Goal: Check status

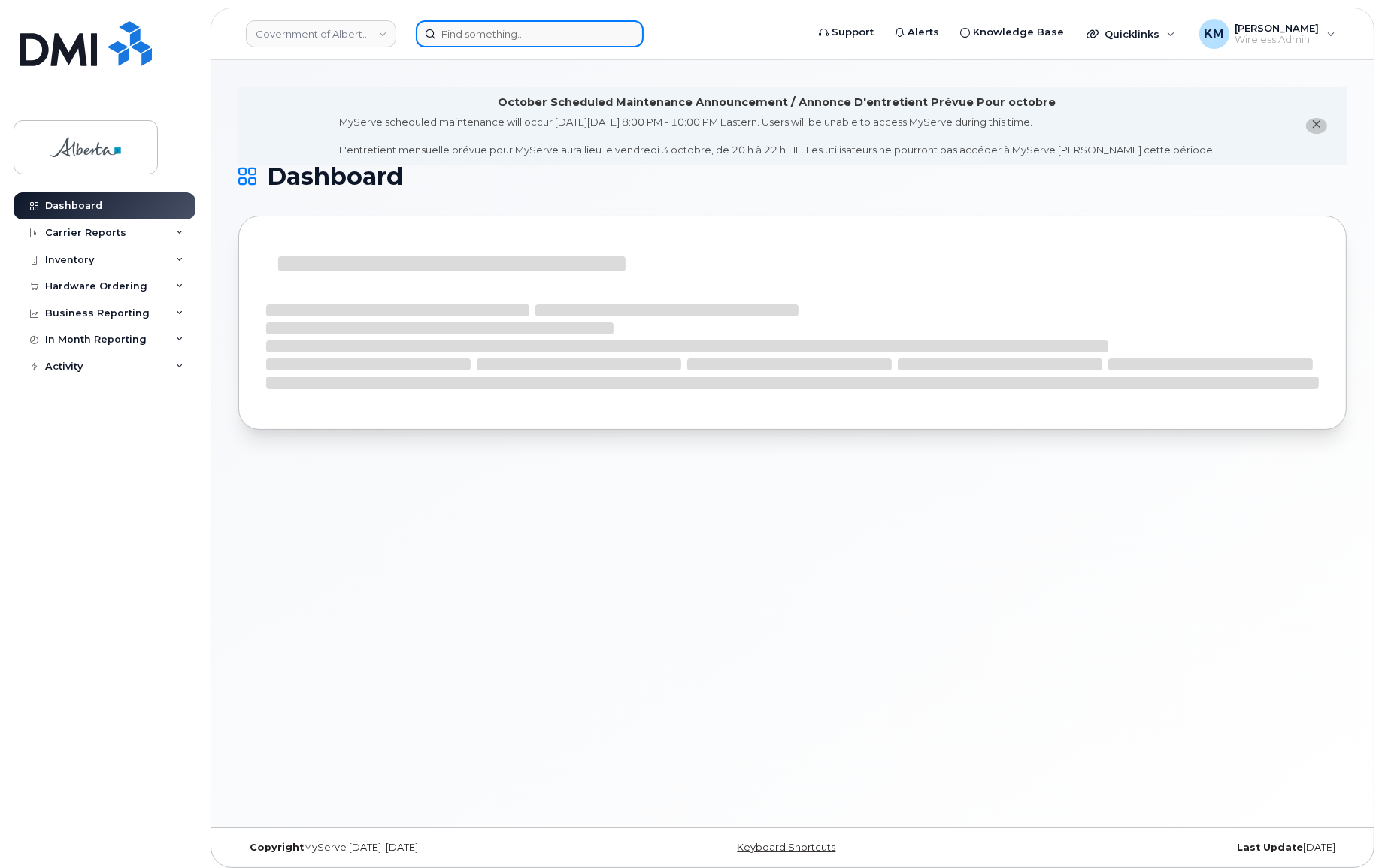
click at [494, 33] on input at bounding box center [529, 34] width 227 height 27
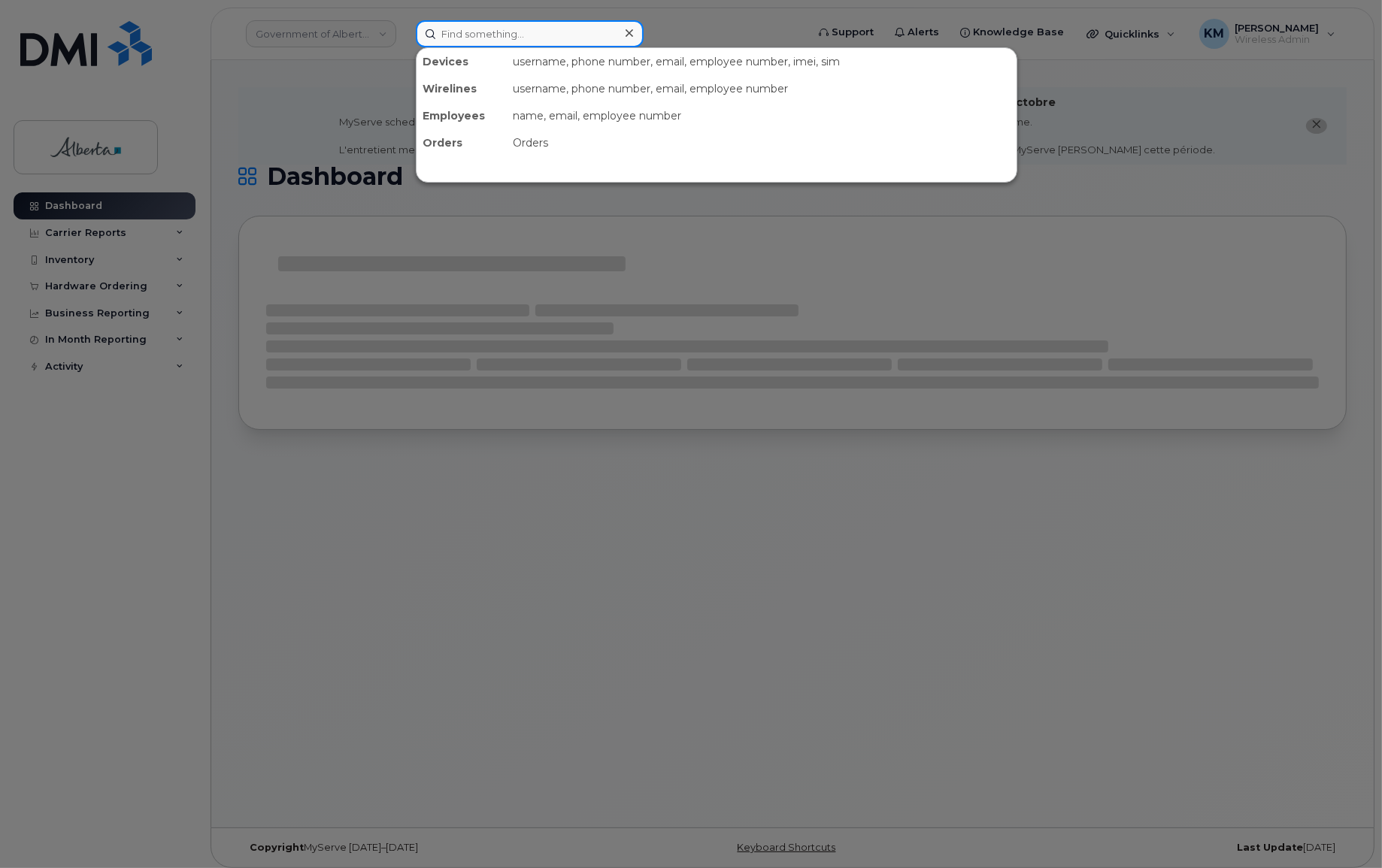
click at [445, 30] on input at bounding box center [529, 34] width 227 height 27
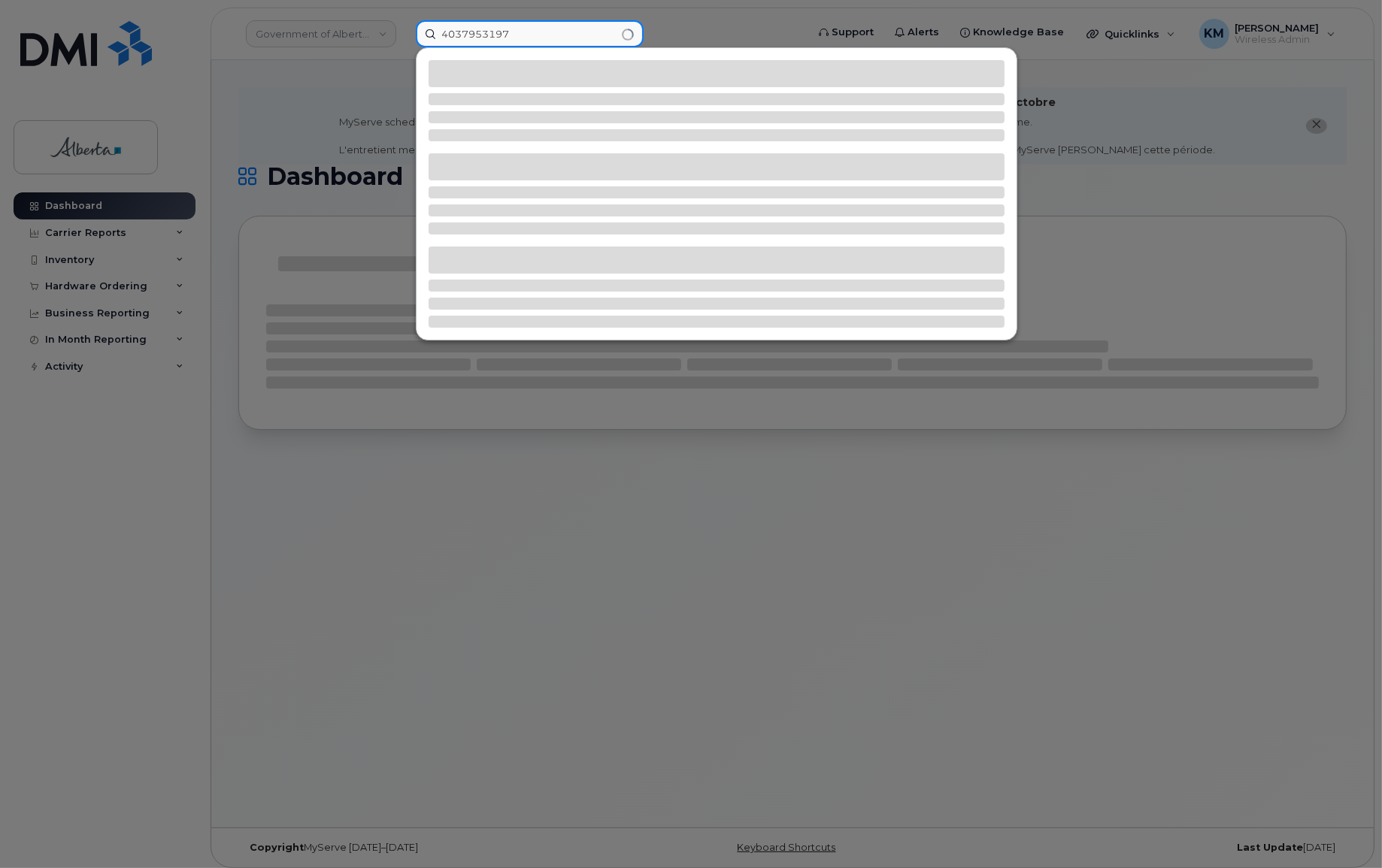
type input "4037953197"
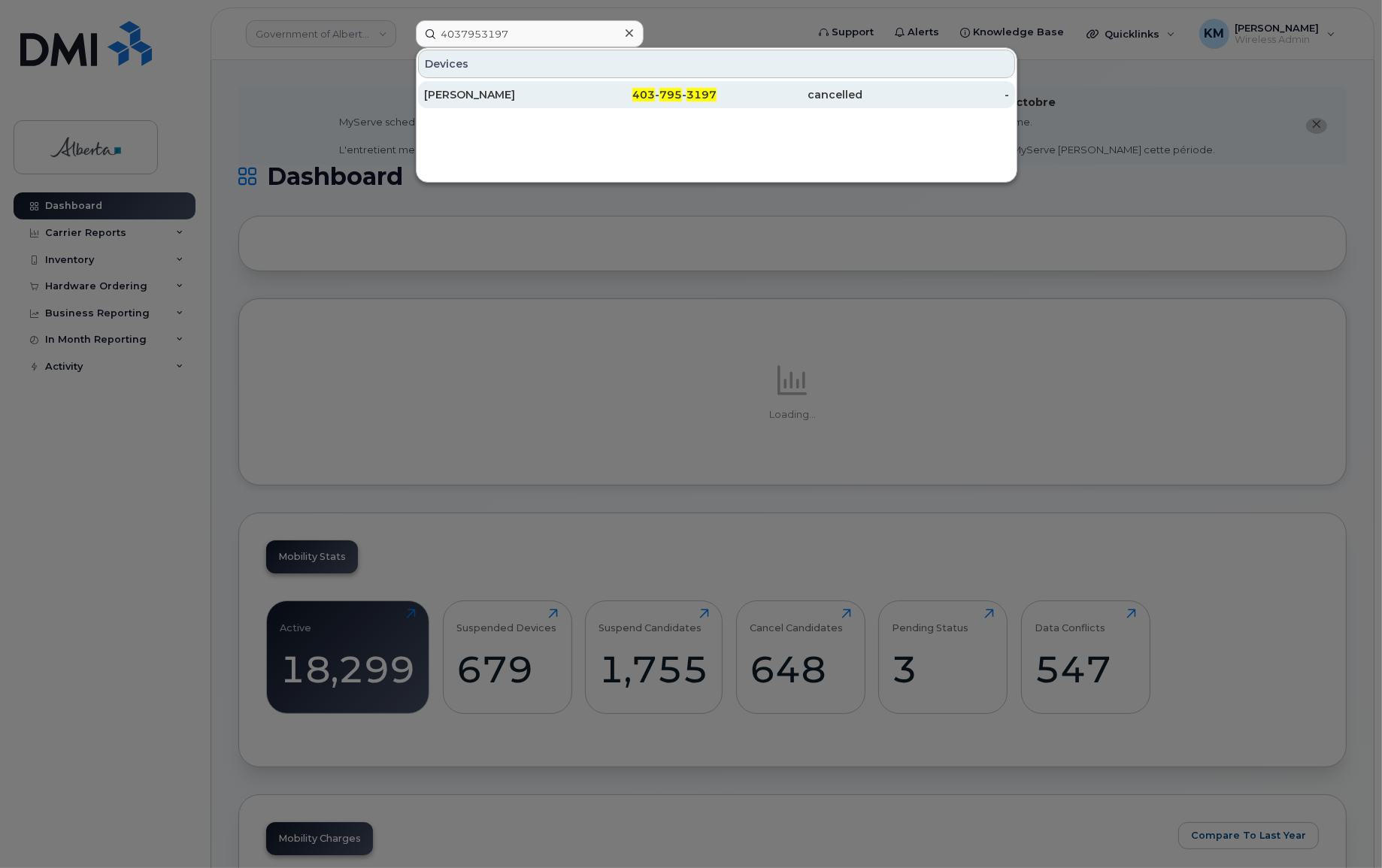
click at [494, 90] on div "[PERSON_NAME]" at bounding box center [497, 94] width 147 height 15
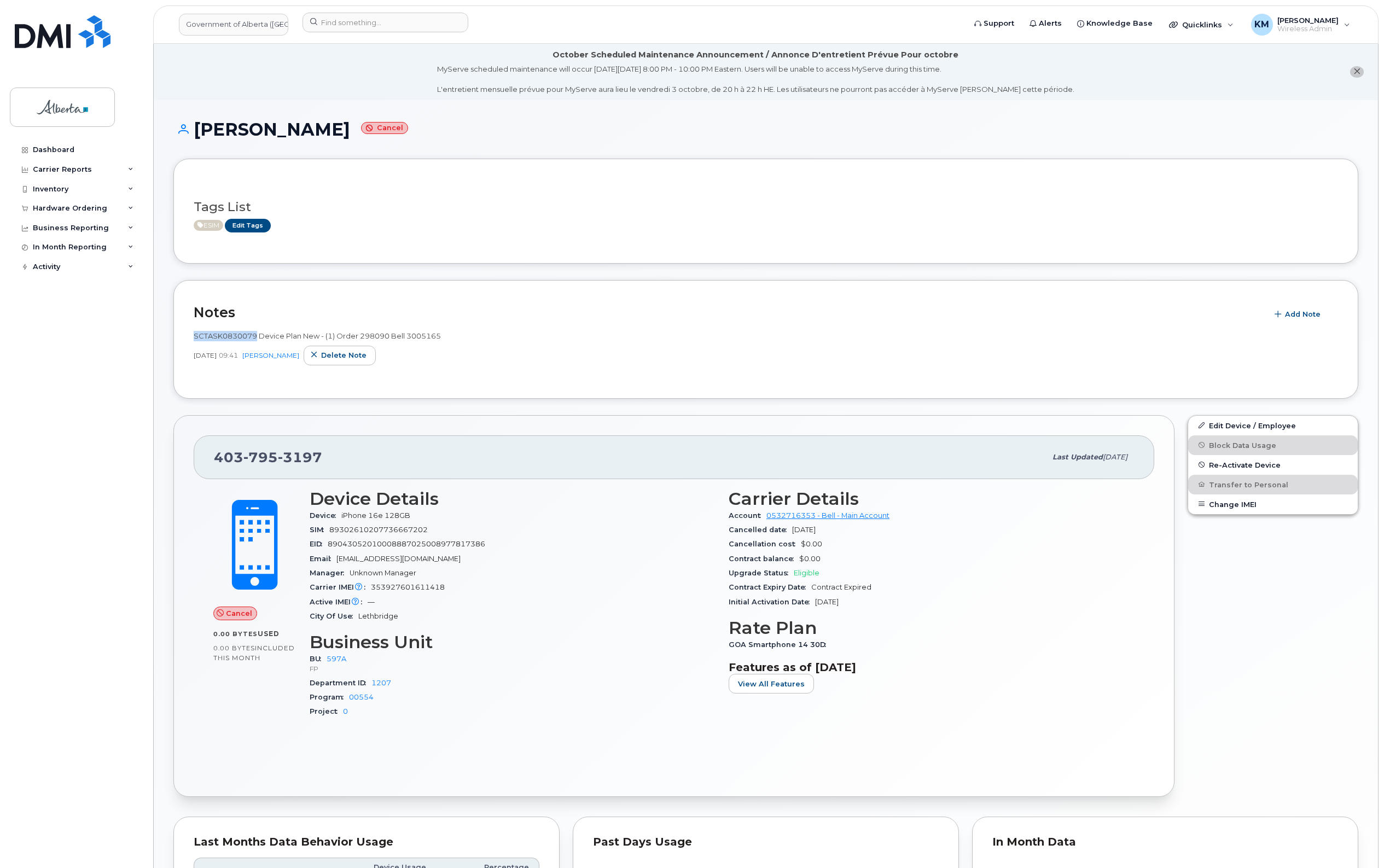
drag, startPoint x: 255, startPoint y: 336, endPoint x: 194, endPoint y: 337, distance: 61.0
click at [194, 337] on span "SCTASK0830079 Device Plan New - (1) Order 298090 Bell 3005165" at bounding box center [317, 336] width 247 height 9
copy span "SCTASK0830079"
